Goal: Information Seeking & Learning: Learn about a topic

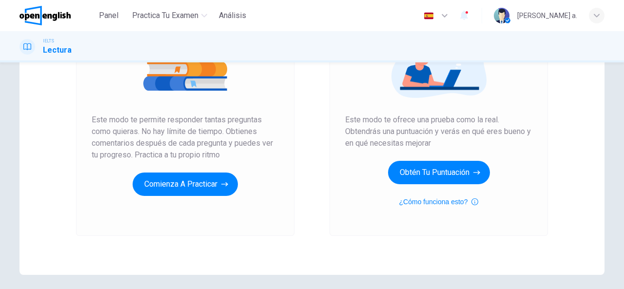
scroll to position [146, 0]
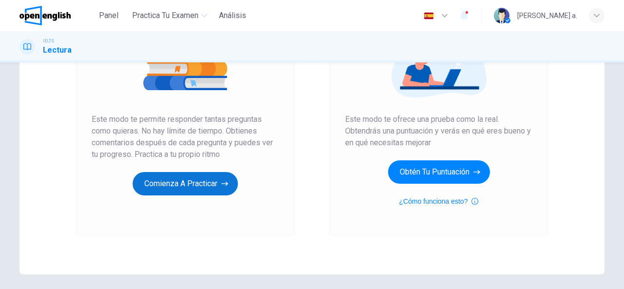
click at [182, 186] on button "Comienza a practicar" at bounding box center [185, 183] width 105 height 23
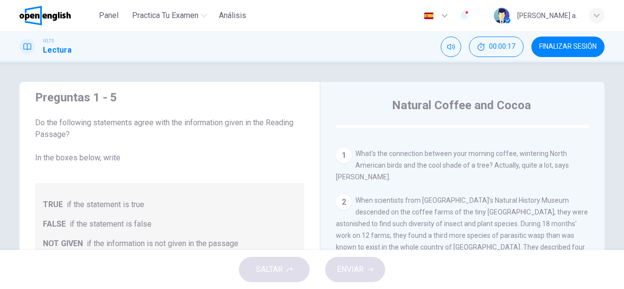
scroll to position [195, 0]
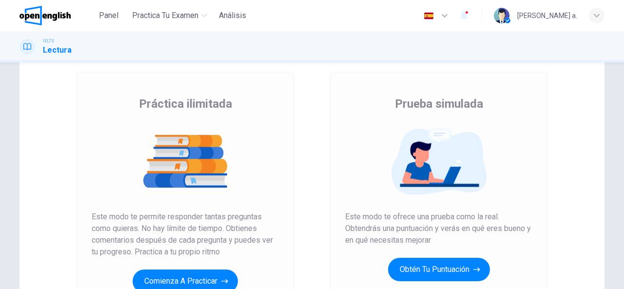
scroll to position [146, 0]
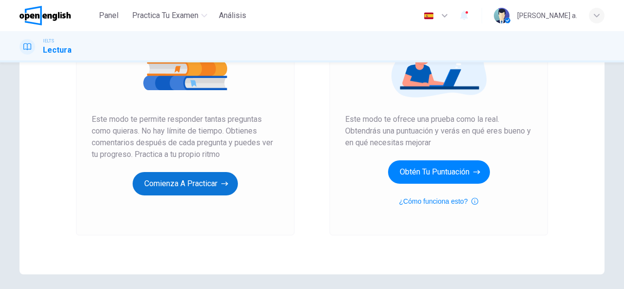
click at [200, 187] on button "Comienza a practicar" at bounding box center [185, 183] width 105 height 23
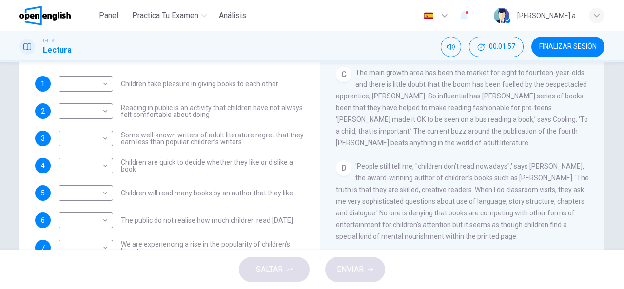
scroll to position [190, 0]
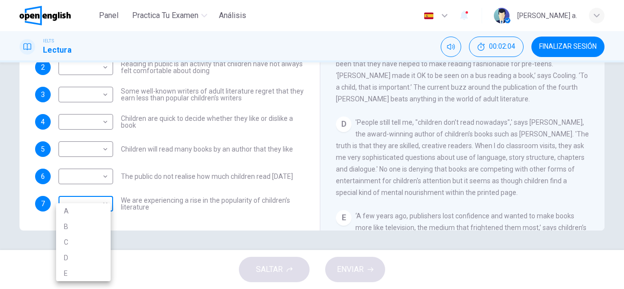
click at [103, 207] on body "Este sitio utiliza cookies, como se explica en nuestra Política de Privacidad .…" at bounding box center [312, 144] width 624 height 289
click at [269, 209] on div at bounding box center [312, 144] width 624 height 289
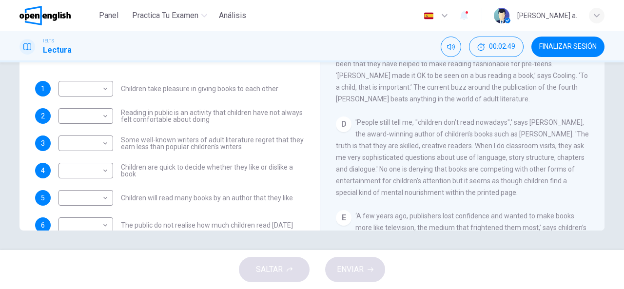
scroll to position [94, 0]
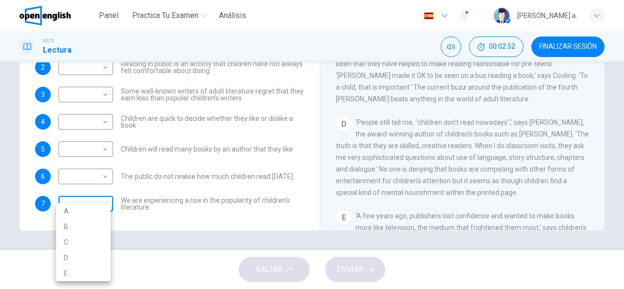
click at [104, 206] on body "Este sitio utiliza cookies, como se explica en nuestra Política de Privacidad .…" at bounding box center [312, 144] width 624 height 289
click at [88, 210] on li "A" at bounding box center [83, 211] width 55 height 16
type input "*"
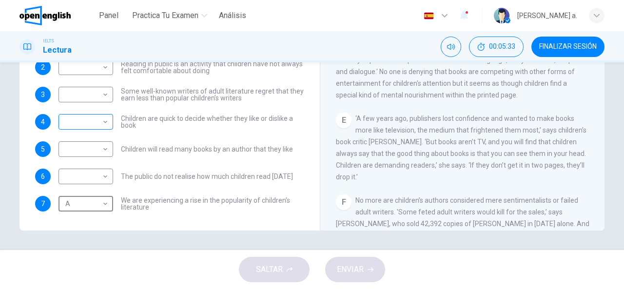
click at [98, 121] on body "Este sitio utiliza cookies, como se explica en nuestra Política de Privacidad .…" at bounding box center [312, 144] width 624 height 289
click at [238, 135] on div at bounding box center [312, 144] width 624 height 289
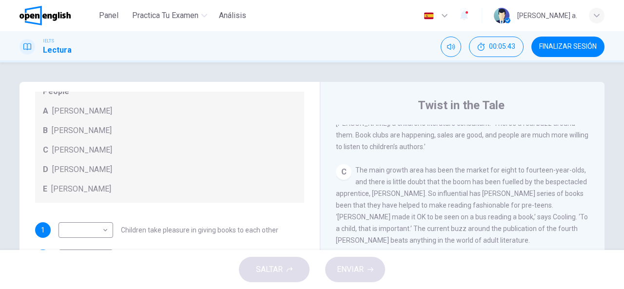
scroll to position [190, 0]
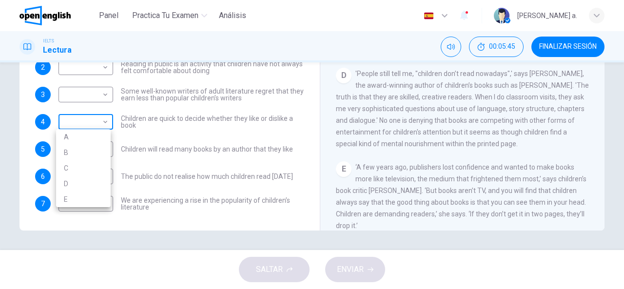
click at [99, 121] on body "Este sitio utiliza cookies, como se explica en nuestra Política de Privacidad .…" at bounding box center [312, 144] width 624 height 289
click at [86, 151] on li "B" at bounding box center [83, 153] width 55 height 16
type input "*"
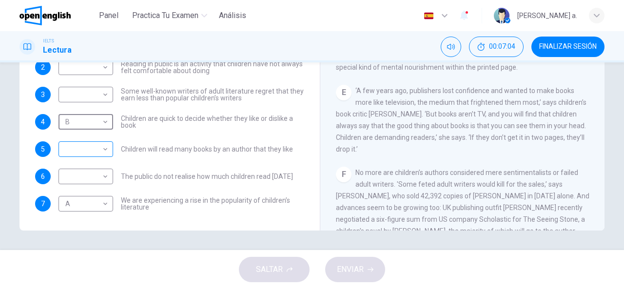
click at [108, 151] on div "​ ​" at bounding box center [86, 149] width 55 height 16
click at [100, 151] on body "Este sitio utiliza cookies, como se explica en nuestra Política de Privacidad .…" at bounding box center [312, 144] width 624 height 289
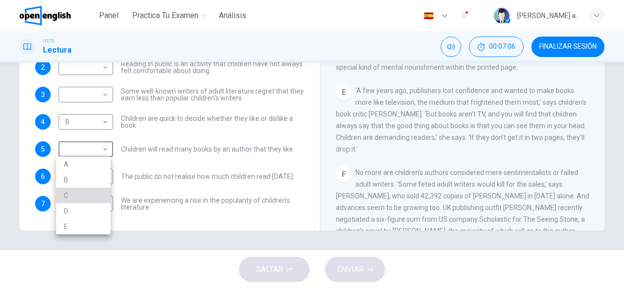
click at [79, 193] on li "C" at bounding box center [83, 196] width 55 height 16
type input "*"
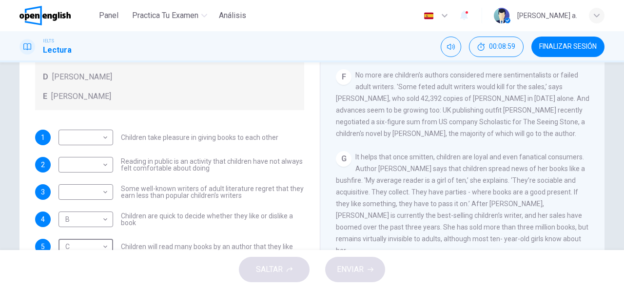
scroll to position [94, 0]
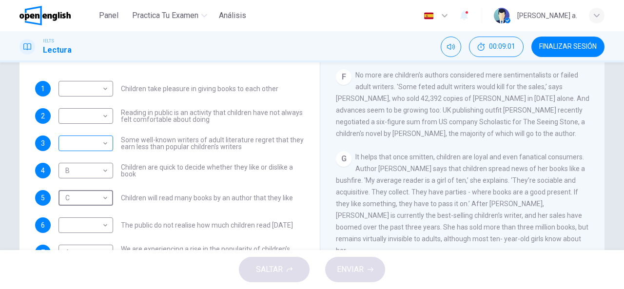
click at [101, 144] on body "Este sitio utiliza cookies, como se explica en nuestra Política de Privacidad .…" at bounding box center [312, 144] width 624 height 289
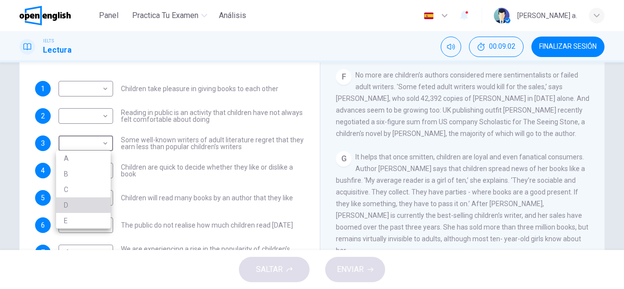
drag, startPoint x: 81, startPoint y: 206, endPoint x: 173, endPoint y: 190, distance: 92.7
click at [81, 207] on li "D" at bounding box center [83, 206] width 55 height 16
type input "*"
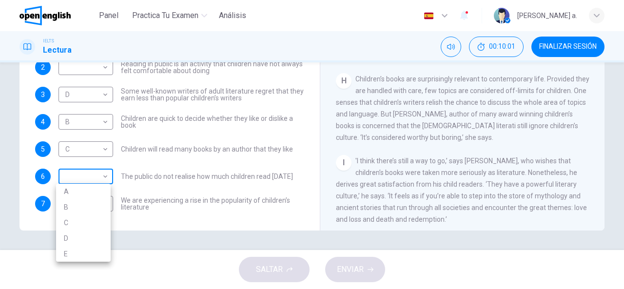
click at [101, 177] on body "Este sitio utiliza cookies, como se explica en nuestra Política de Privacidad .…" at bounding box center [312, 144] width 624 height 289
click at [86, 252] on li "E" at bounding box center [83, 254] width 55 height 16
type input "*"
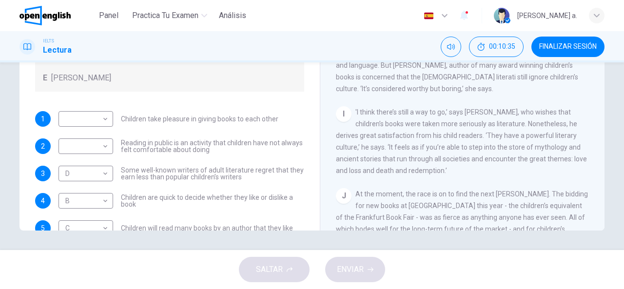
scroll to position [0, 0]
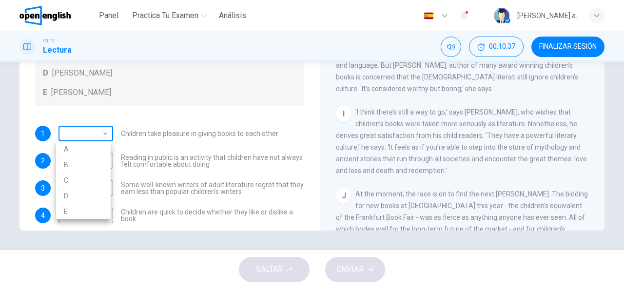
click at [102, 135] on body "Este sitio utiliza cookies, como se explica en nuestra Política de Privacidad .…" at bounding box center [312, 144] width 624 height 289
click at [148, 104] on div at bounding box center [312, 144] width 624 height 289
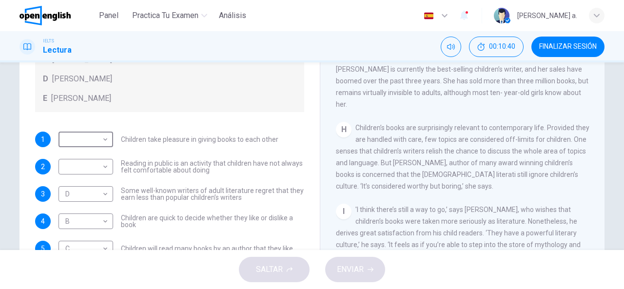
scroll to position [94, 0]
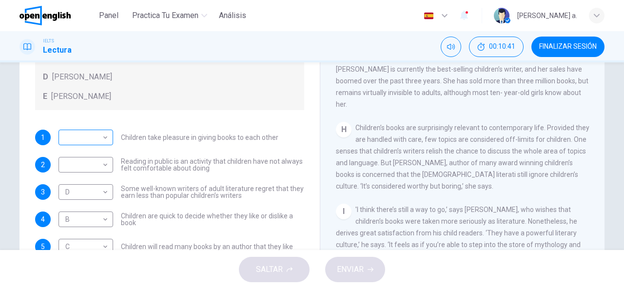
click at [107, 140] on div "​ ​" at bounding box center [86, 138] width 55 height 16
click at [97, 142] on body "Este sitio utiliza cookies, como se explica en nuestra Política de Privacidad .…" at bounding box center [312, 144] width 624 height 289
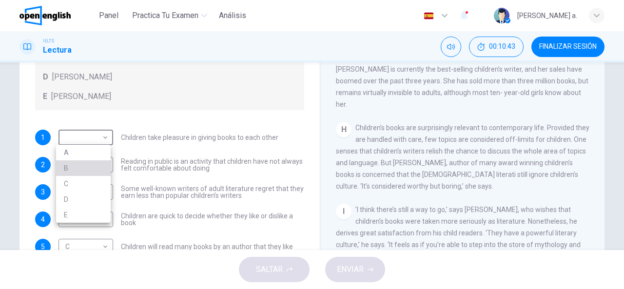
click at [78, 175] on li "B" at bounding box center [83, 168] width 55 height 16
type input "*"
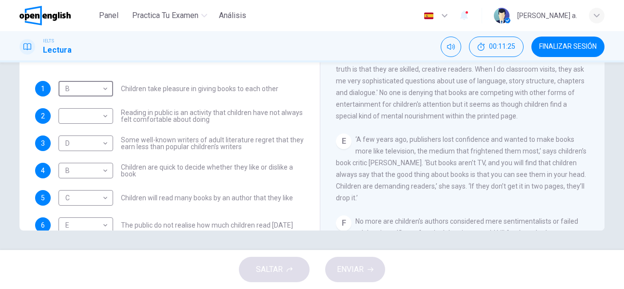
scroll to position [418, 0]
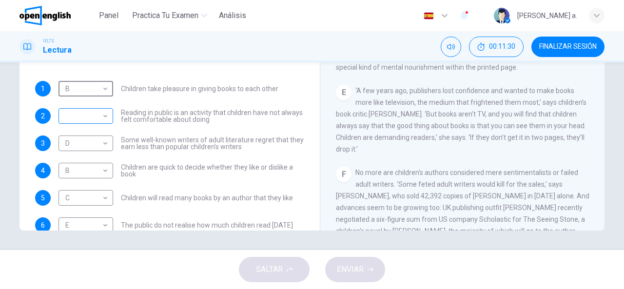
click at [105, 115] on body "Este sitio utiliza cookies, como se explica en nuestra Política de Privacidad .…" at bounding box center [312, 144] width 624 height 289
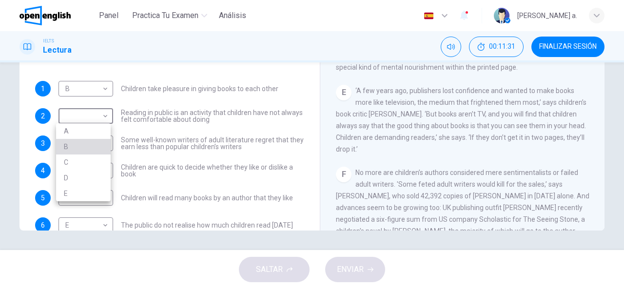
click at [92, 140] on li "B" at bounding box center [83, 147] width 55 height 16
type input "*"
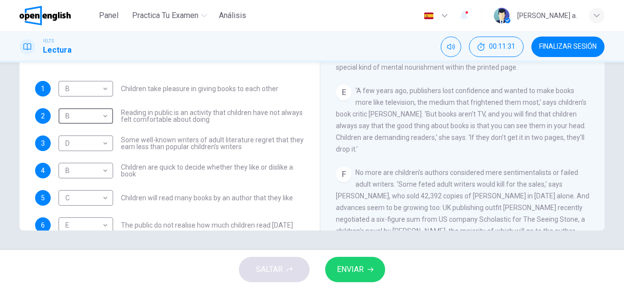
scroll to position [94, 0]
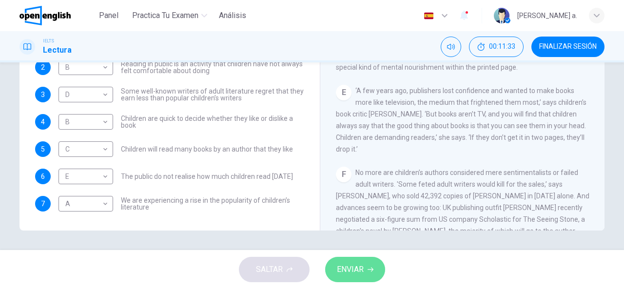
click at [357, 272] on span "ENVIAR" at bounding box center [350, 270] width 27 height 14
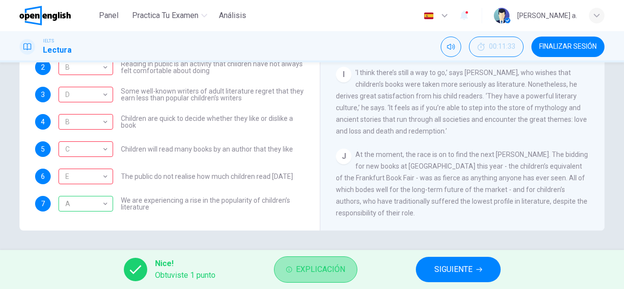
click at [304, 274] on span "Explicación" at bounding box center [320, 270] width 49 height 14
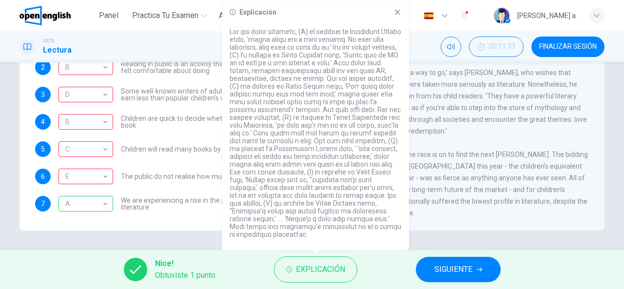
click at [397, 11] on icon at bounding box center [397, 12] width 5 height 5
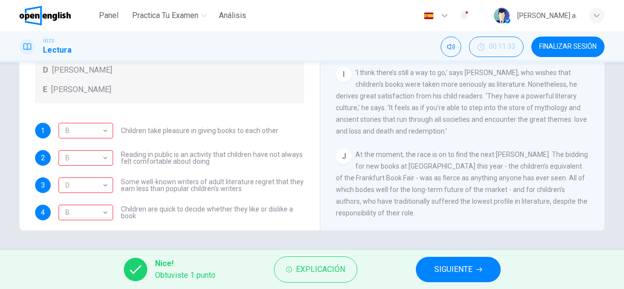
scroll to position [0, 0]
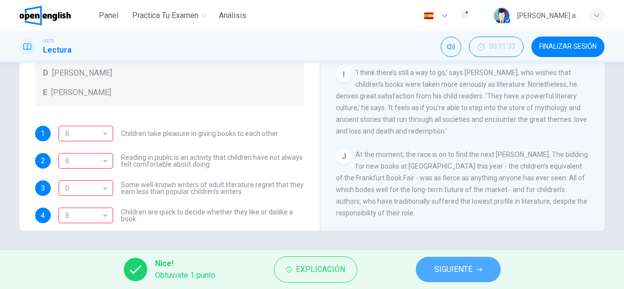
click at [444, 277] on button "SIGUIENTE" at bounding box center [458, 269] width 85 height 25
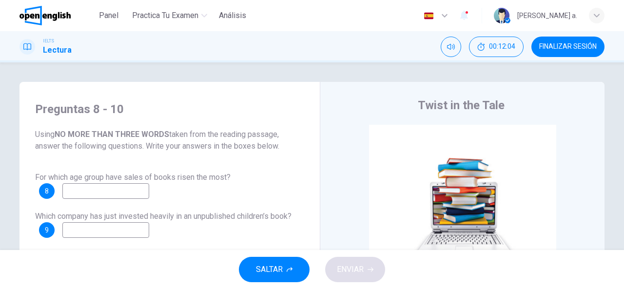
click at [112, 193] on input at bounding box center [105, 191] width 87 height 16
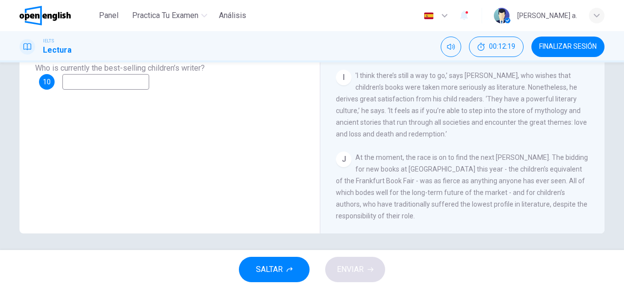
scroll to position [190, 0]
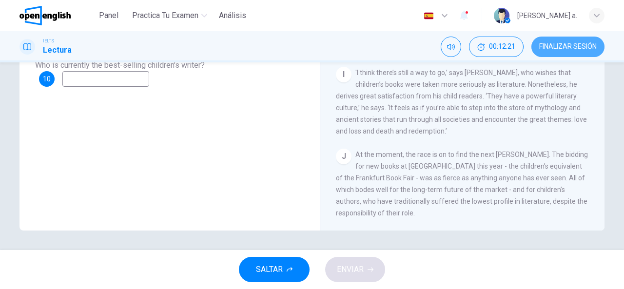
click at [566, 50] on span "FINALIZAR SESIÓN" at bounding box center [568, 47] width 58 height 8
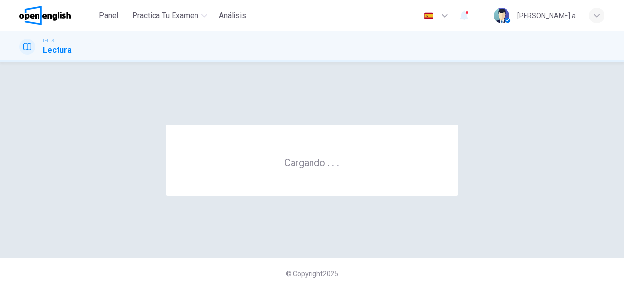
scroll to position [0, 0]
